Goal: Task Accomplishment & Management: Manage account settings

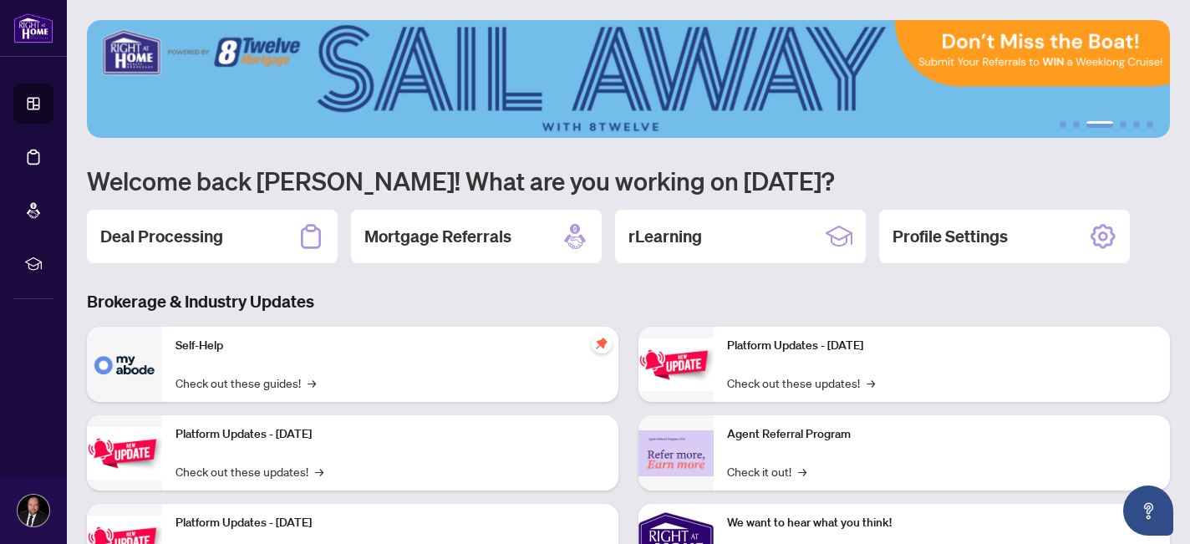
click at [404, 350] on p "Self-Help" at bounding box center [391, 346] width 430 height 18
click at [230, 229] on div "Deal Processing" at bounding box center [212, 236] width 251 height 53
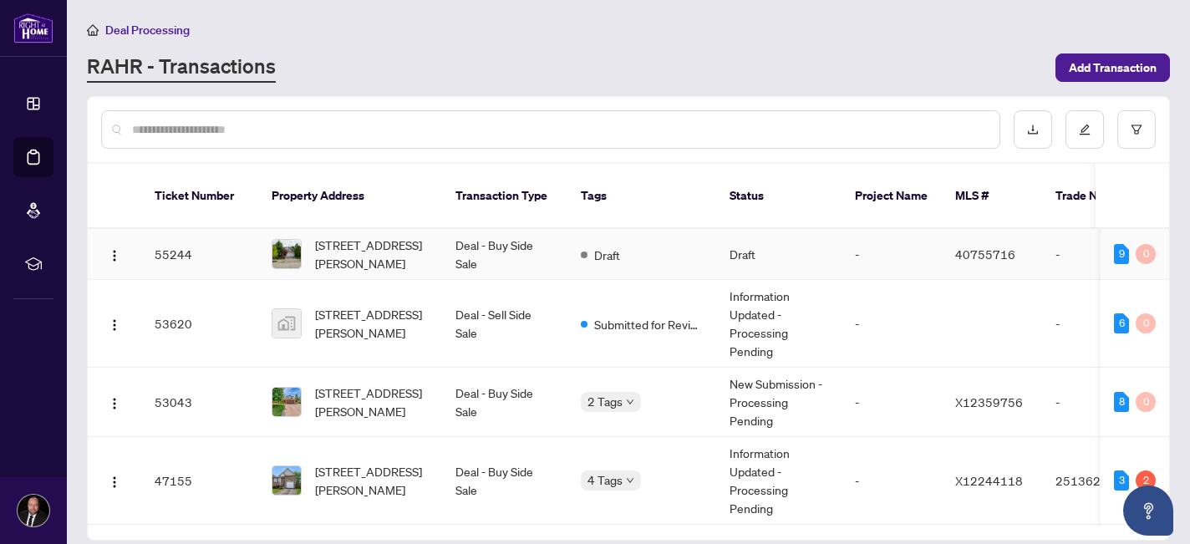
click at [371, 236] on span "[STREET_ADDRESS][PERSON_NAME]" at bounding box center [372, 254] width 114 height 37
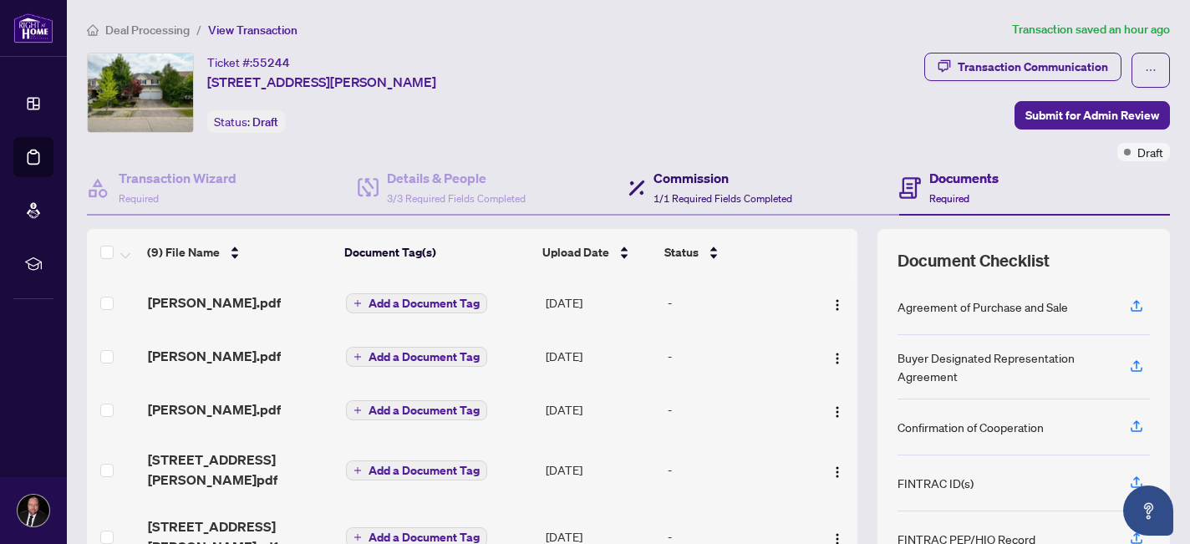
click at [682, 184] on h4 "Commission" at bounding box center [723, 178] width 139 height 20
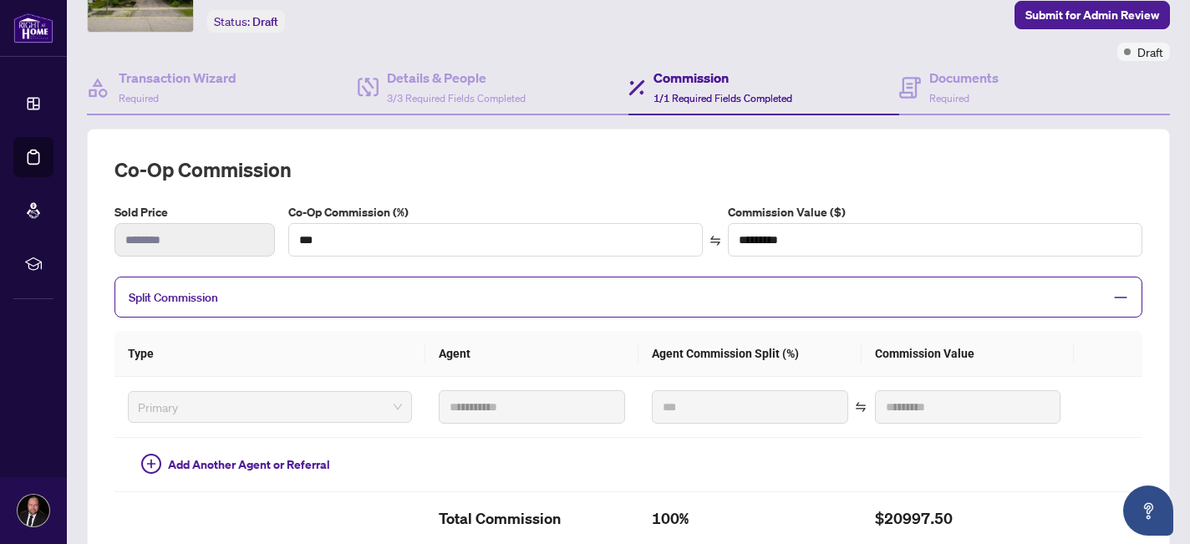
scroll to position [67, 0]
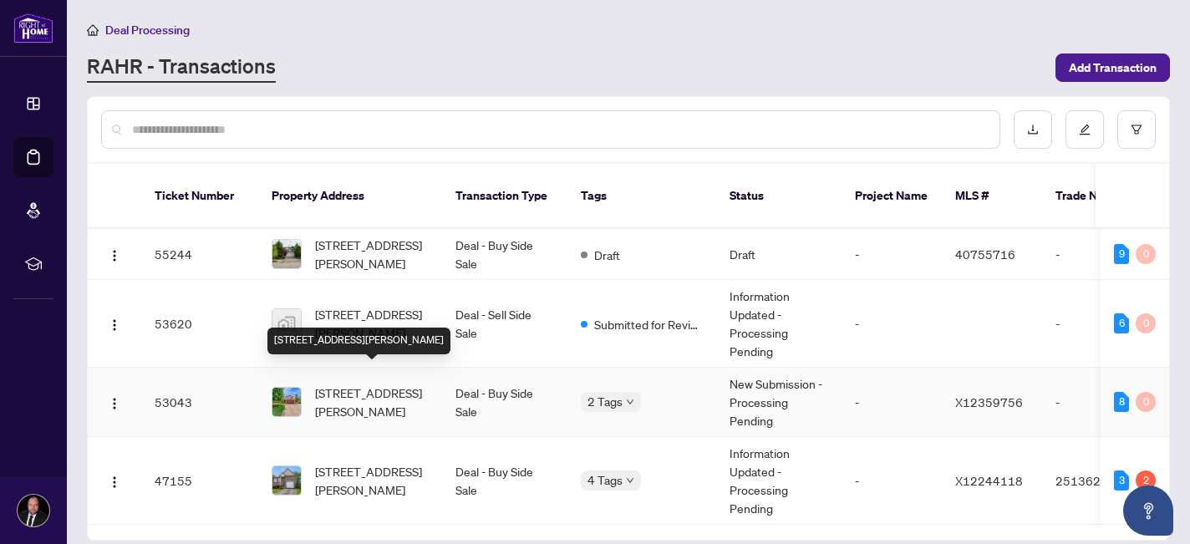
click at [394, 384] on span "[STREET_ADDRESS][PERSON_NAME]" at bounding box center [372, 402] width 114 height 37
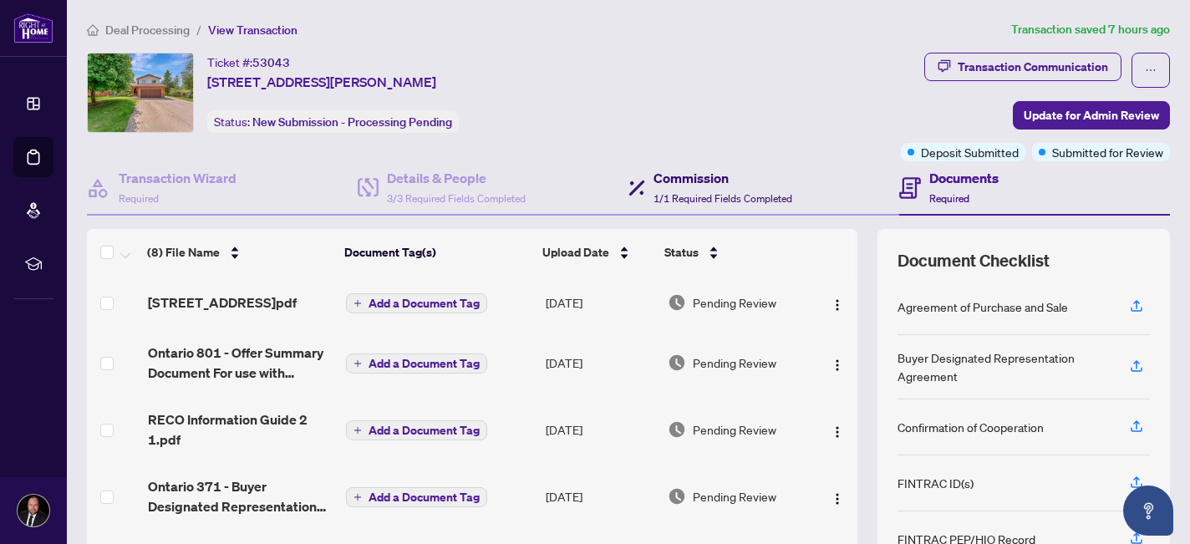
click at [694, 194] on span "1/1 Required Fields Completed" at bounding box center [723, 198] width 139 height 13
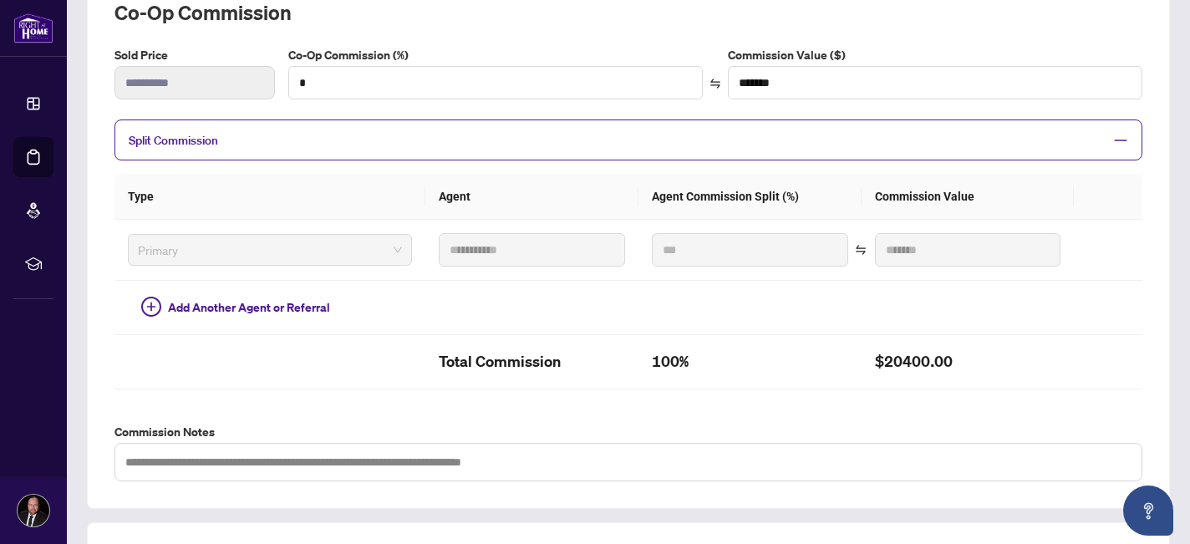
scroll to position [267, 0]
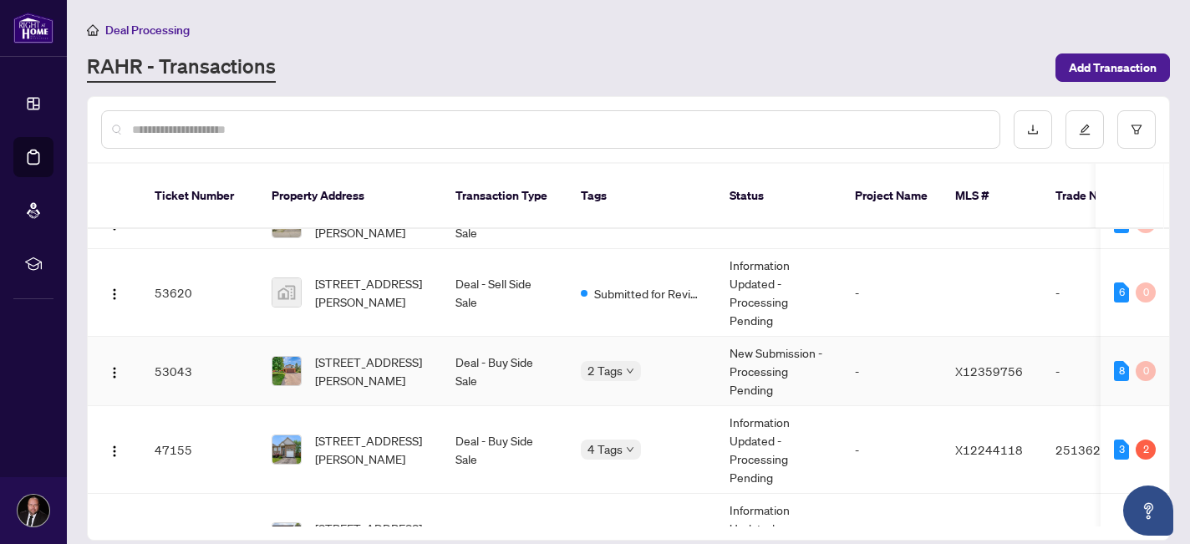
scroll to position [91, 0]
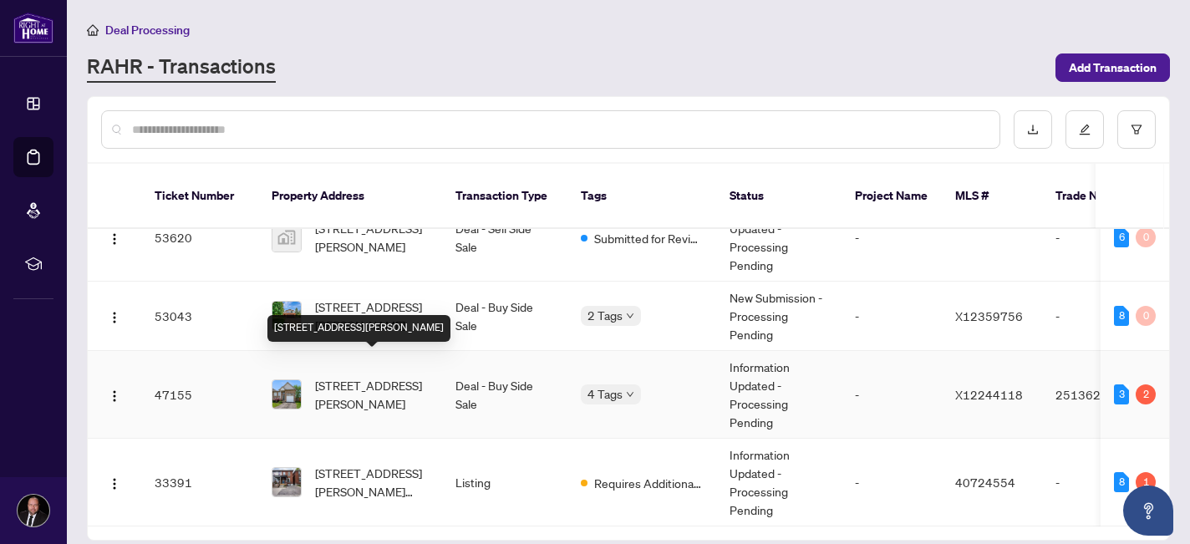
click at [364, 376] on span "[STREET_ADDRESS][PERSON_NAME]" at bounding box center [372, 394] width 114 height 37
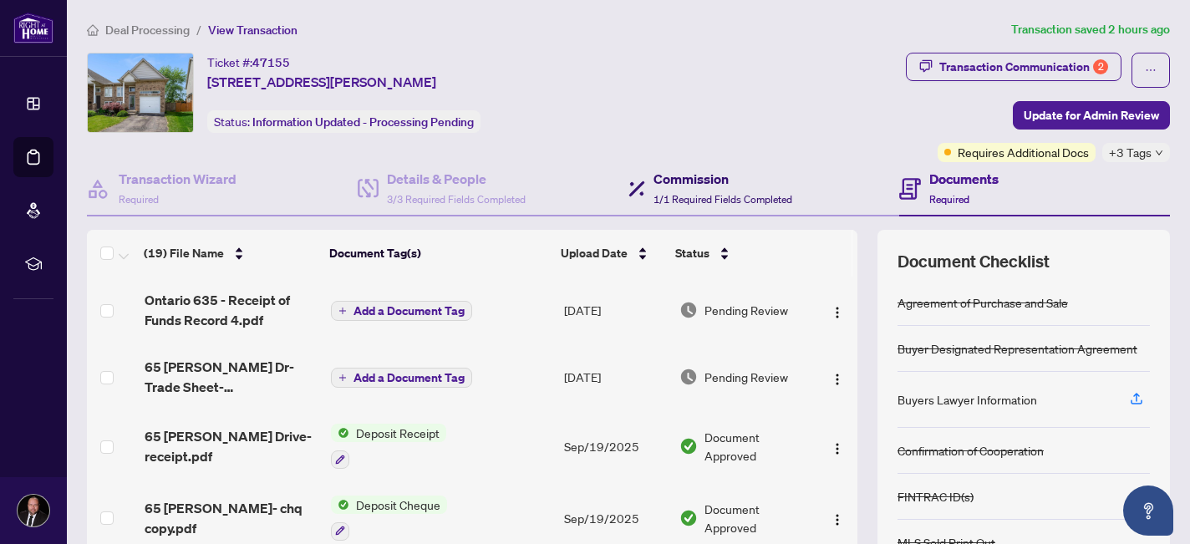
click at [720, 171] on h4 "Commission" at bounding box center [723, 179] width 139 height 20
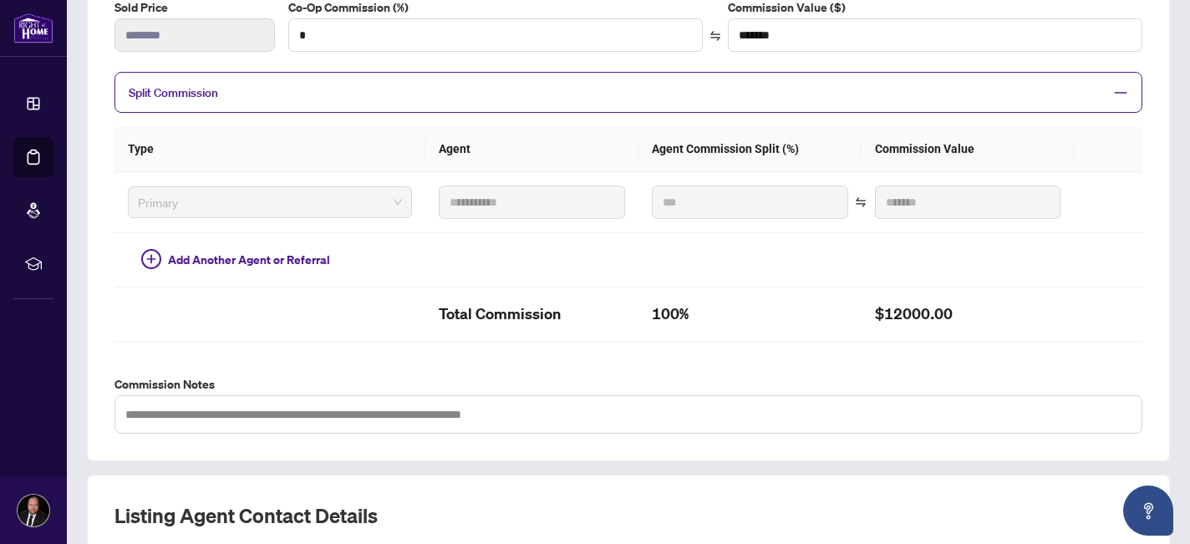
scroll to position [316, 0]
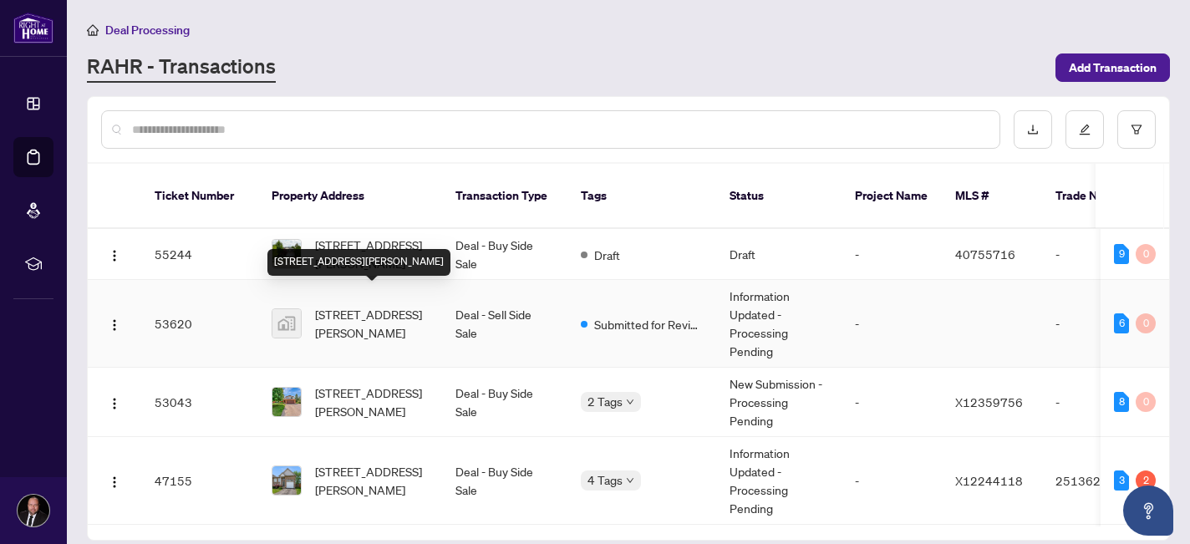
click at [379, 305] on span "[STREET_ADDRESS][PERSON_NAME]" at bounding box center [372, 323] width 114 height 37
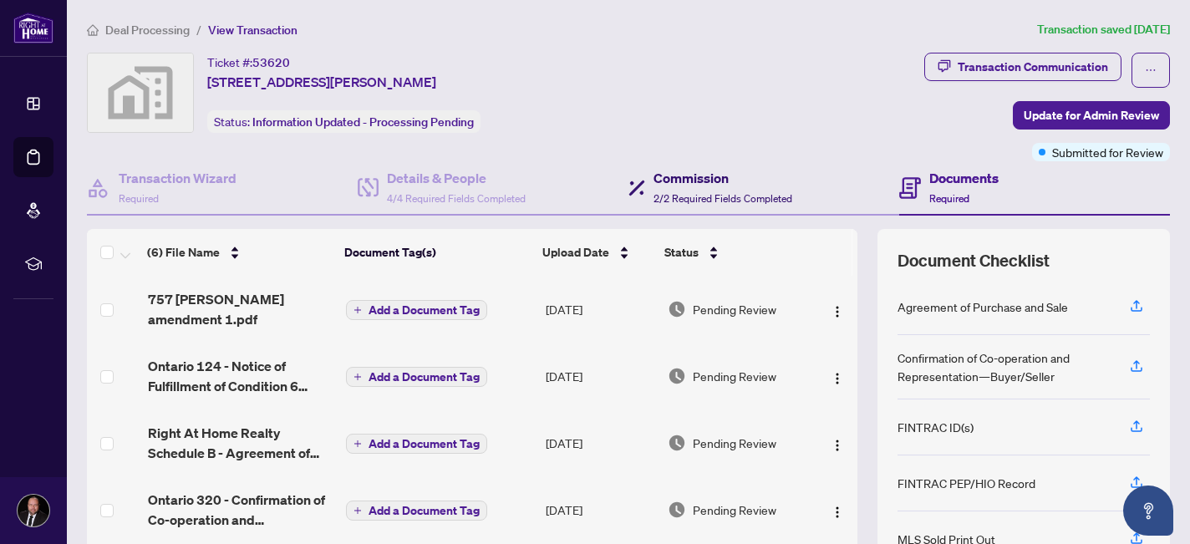
click at [710, 192] on span "2/2 Required Fields Completed" at bounding box center [723, 198] width 139 height 13
